Goal: Find specific page/section: Find specific page/section

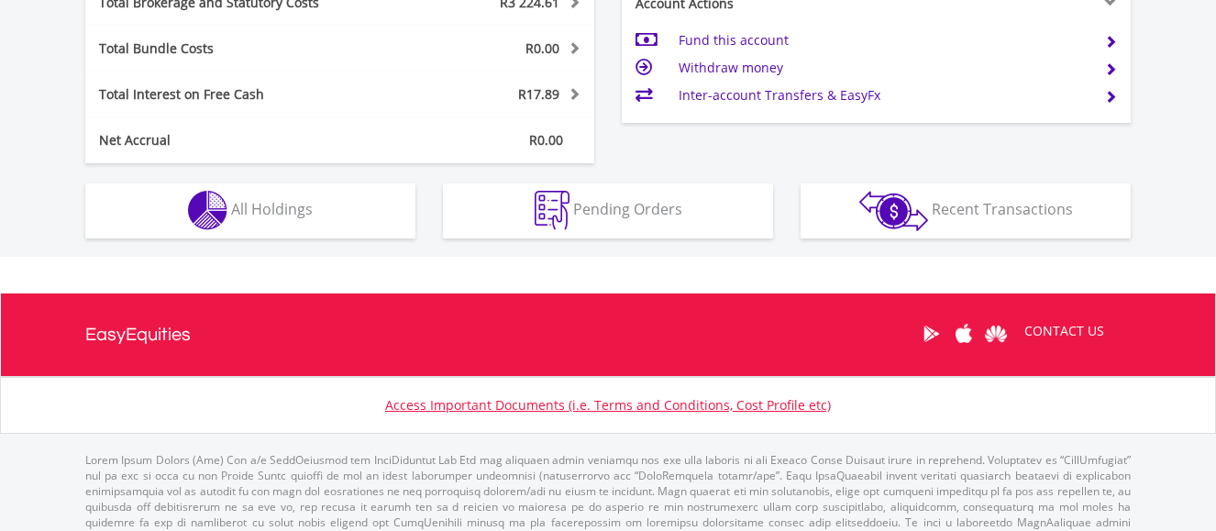
scroll to position [1021, 0]
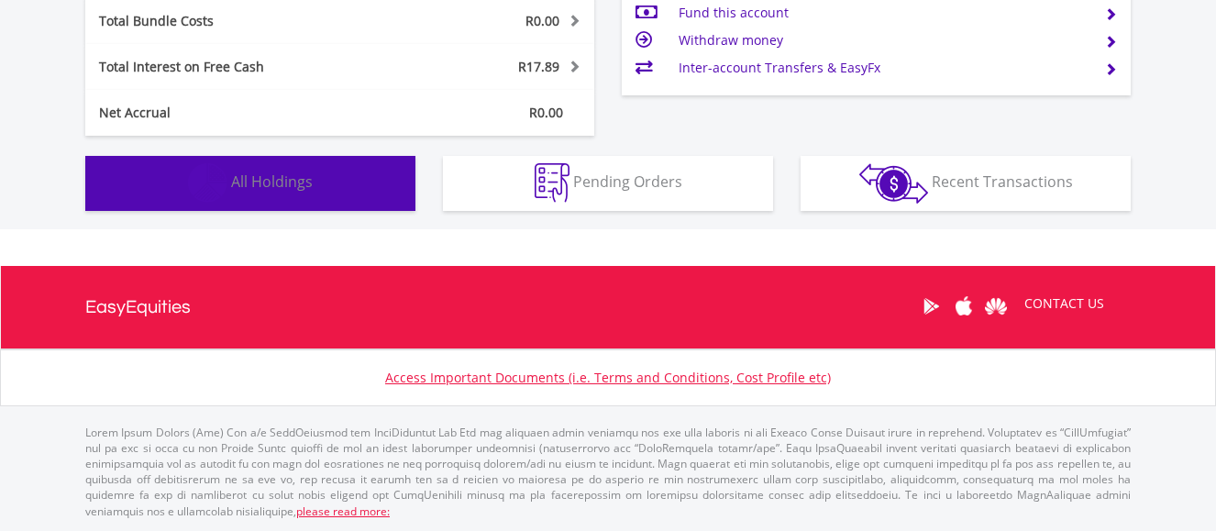
click at [331, 193] on button "Holdings All Holdings" at bounding box center [250, 183] width 330 height 55
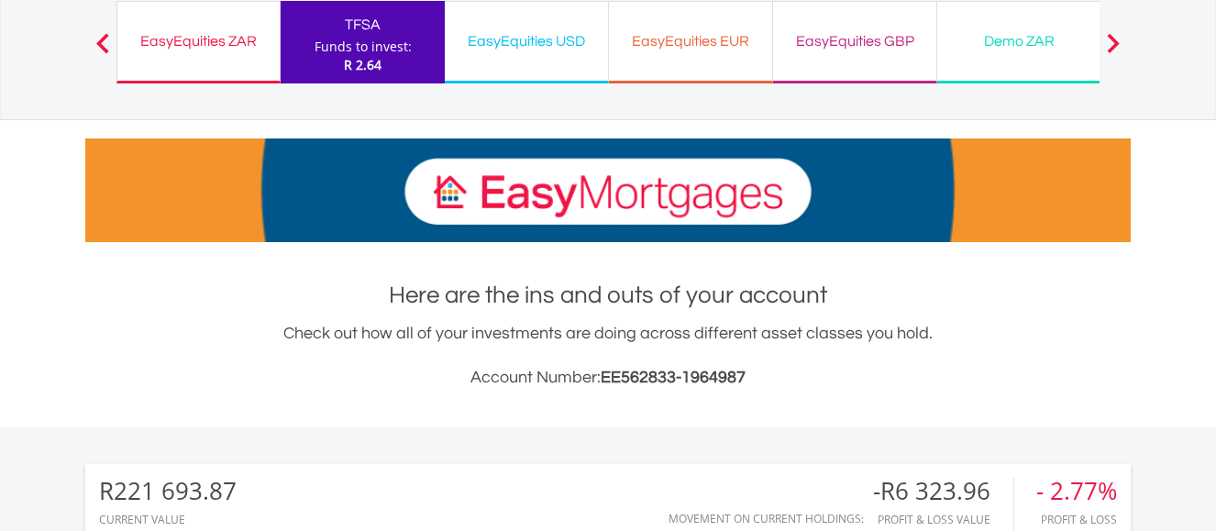
scroll to position [0, 0]
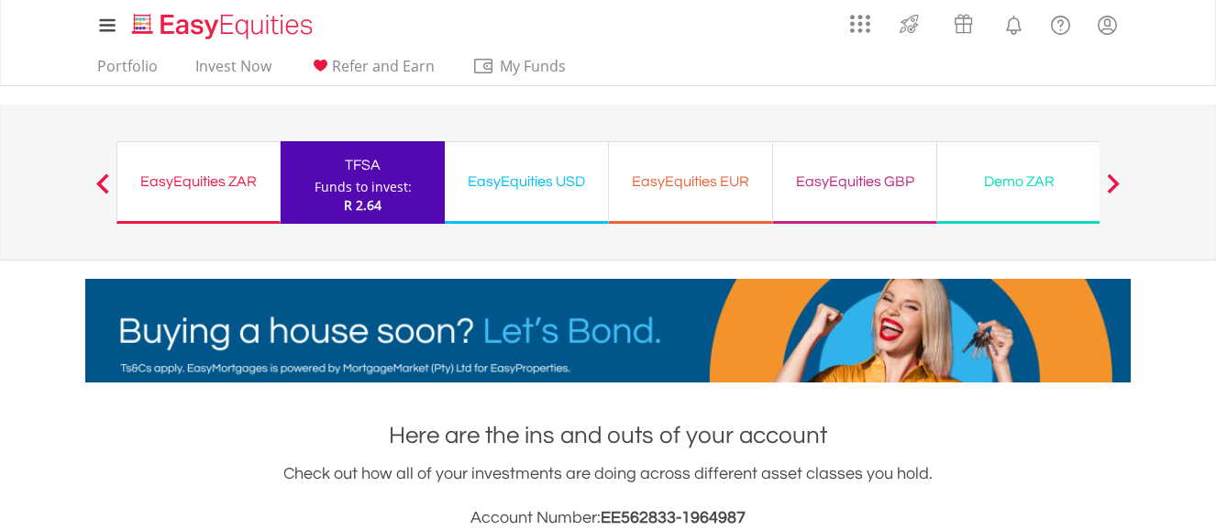
click at [172, 183] on div "EasyEquities ZAR" at bounding box center [198, 182] width 140 height 26
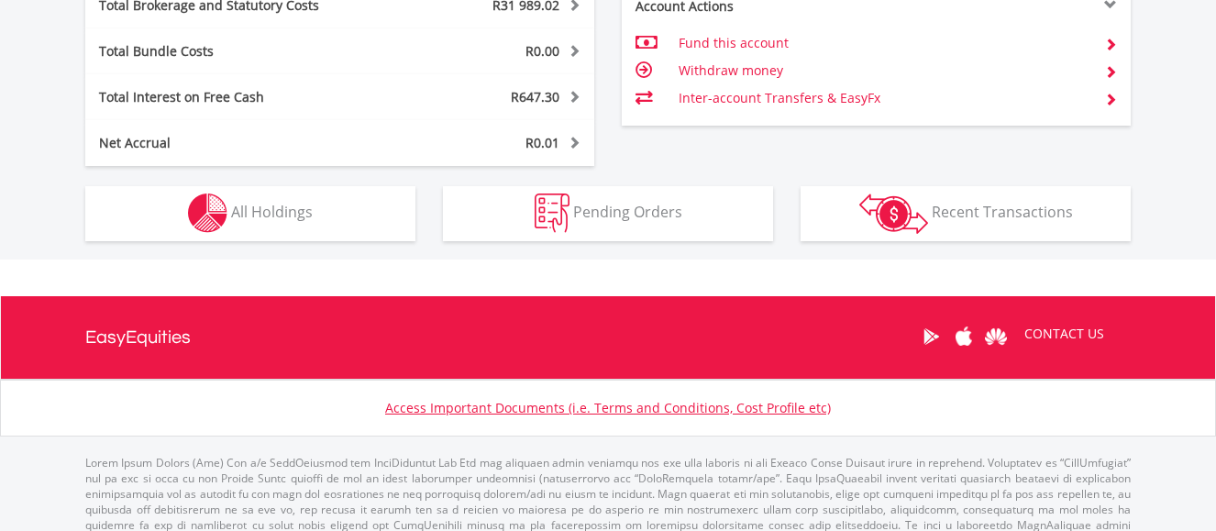
scroll to position [1094, 0]
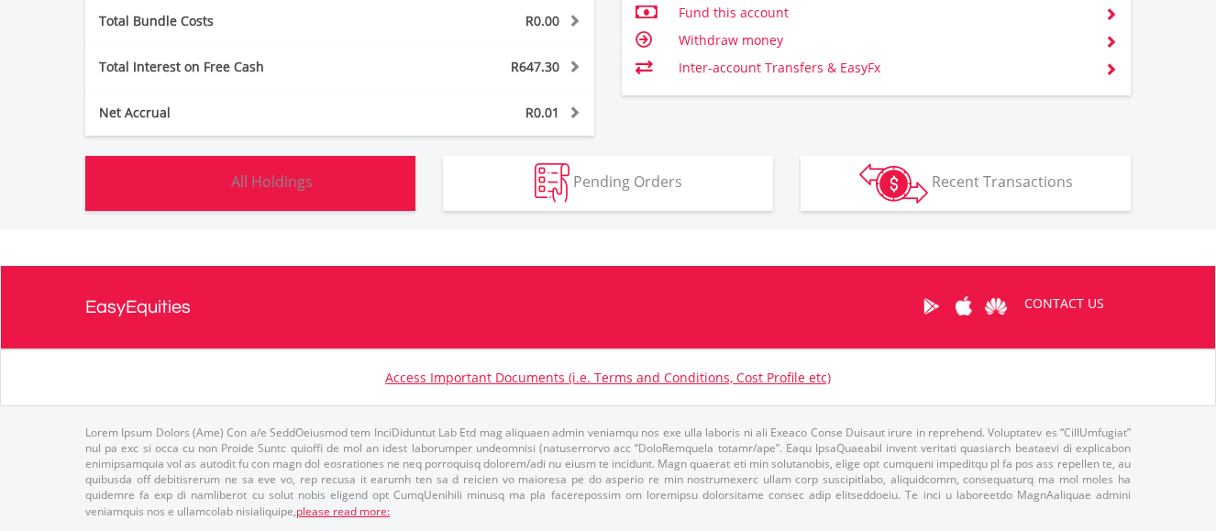
drag, startPoint x: 333, startPoint y: 183, endPoint x: 429, endPoint y: 165, distance: 97.9
click at [343, 181] on button "Holdings All Holdings" at bounding box center [250, 183] width 330 height 55
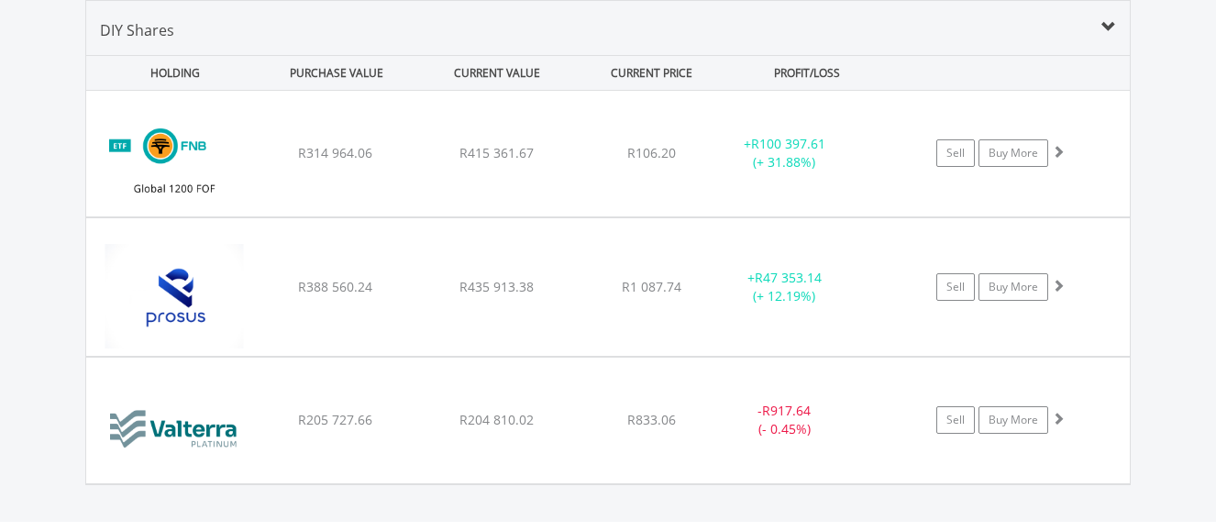
scroll to position [1279, 0]
